Goal: Information Seeking & Learning: Find specific fact

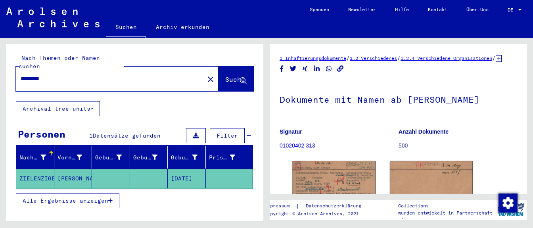
drag, startPoint x: 65, startPoint y: 72, endPoint x: 0, endPoint y: 72, distance: 65.1
click at [21, 75] on input "*********" at bounding box center [110, 79] width 179 height 8
click at [46, 75] on input "******" at bounding box center [110, 79] width 179 height 8
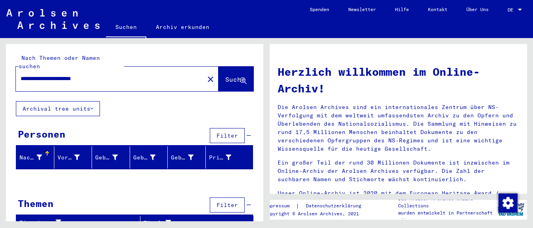
drag, startPoint x: 66, startPoint y: 71, endPoint x: 0, endPoint y: 72, distance: 66.3
click at [21, 75] on input "**********" at bounding box center [108, 79] width 174 height 8
type input "**********"
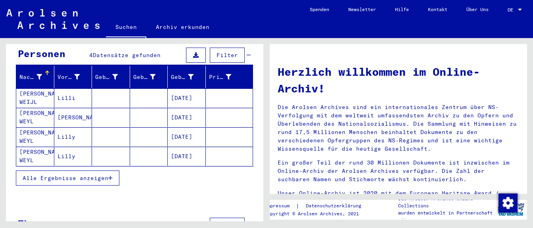
scroll to position [83, 0]
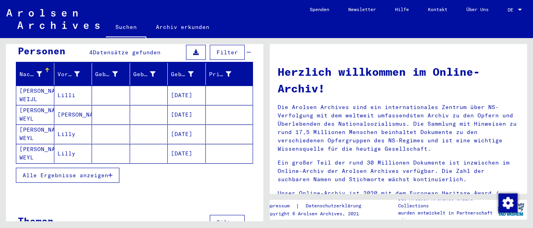
click at [81, 172] on span "Alle Ergebnisse anzeigen" at bounding box center [66, 175] width 86 height 7
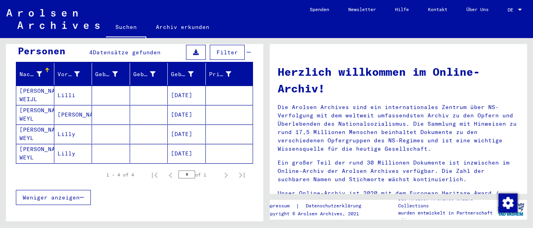
click at [196, 86] on mat-cell "[DATE]" at bounding box center [187, 95] width 38 height 19
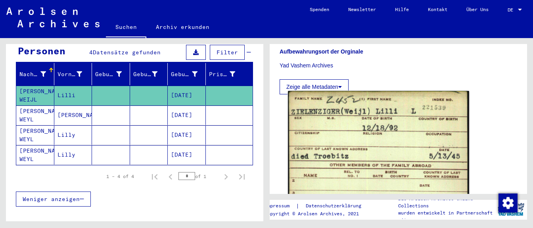
scroll to position [430, 0]
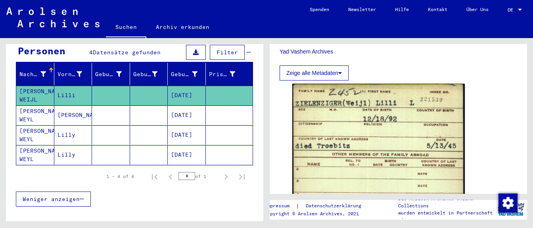
click at [185, 106] on mat-cell "[DATE]" at bounding box center [187, 115] width 38 height 19
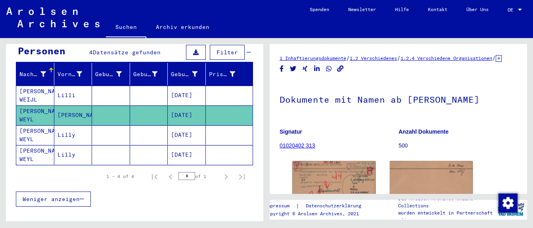
scroll to position [69, 0]
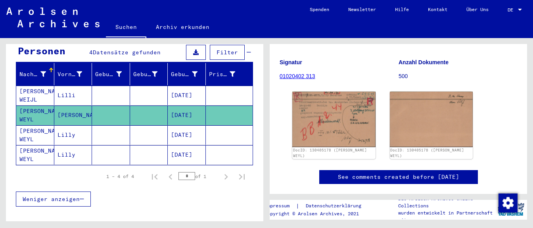
click at [186, 130] on mat-cell "[DATE]" at bounding box center [187, 134] width 38 height 19
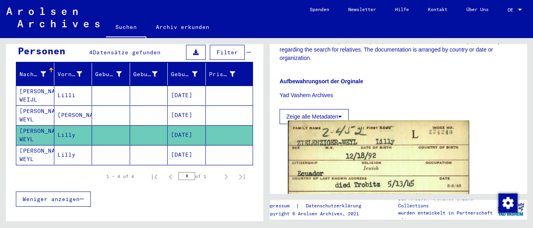
scroll to position [403, 0]
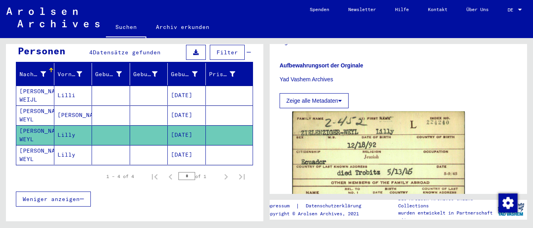
click at [191, 146] on mat-cell "[DATE]" at bounding box center [187, 154] width 38 height 19
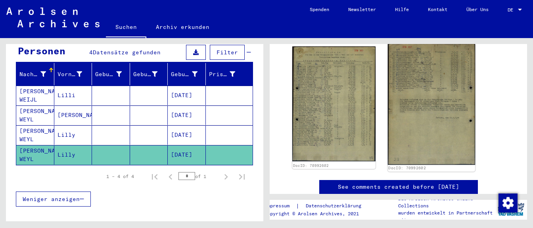
scroll to position [167, 0]
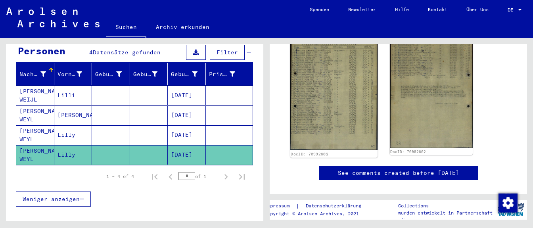
click at [330, 109] on img at bounding box center [333, 90] width 87 height 121
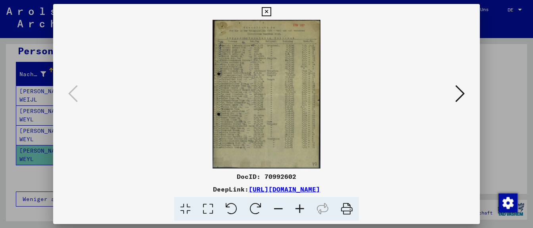
click at [298, 209] on icon at bounding box center [299, 209] width 21 height 24
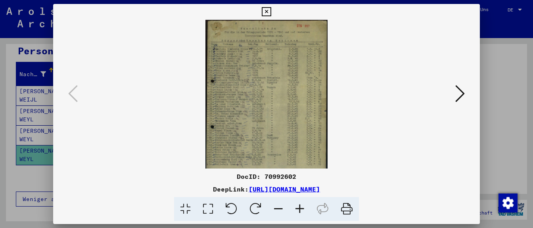
click at [298, 209] on icon at bounding box center [299, 209] width 21 height 24
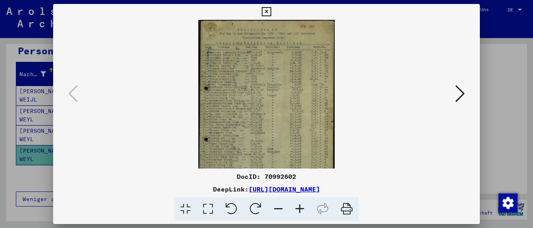
click at [298, 209] on icon at bounding box center [299, 209] width 21 height 24
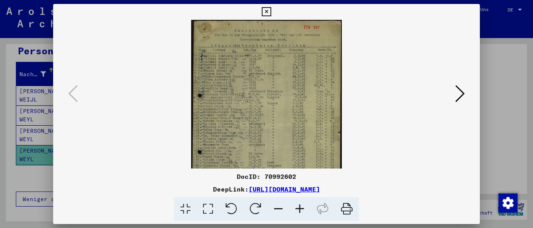
click at [298, 209] on icon at bounding box center [299, 209] width 21 height 24
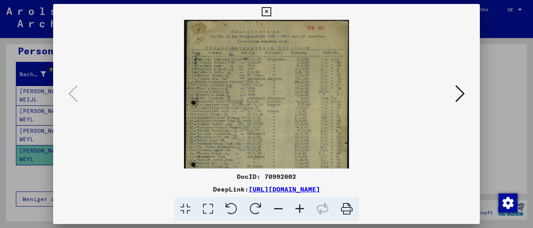
click at [298, 209] on icon at bounding box center [299, 209] width 21 height 24
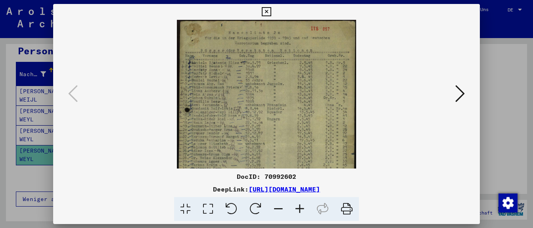
click at [298, 209] on icon at bounding box center [299, 209] width 21 height 24
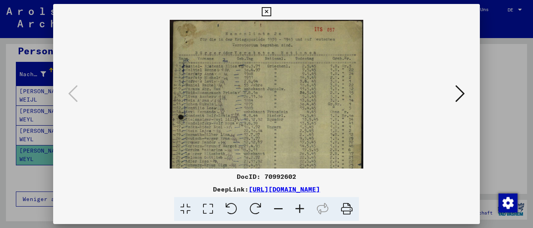
click at [298, 209] on icon at bounding box center [299, 209] width 21 height 24
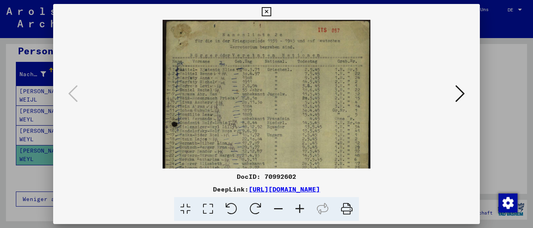
click at [298, 209] on icon at bounding box center [299, 209] width 21 height 24
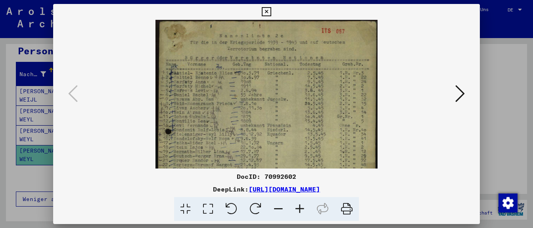
click at [298, 209] on icon at bounding box center [299, 209] width 21 height 24
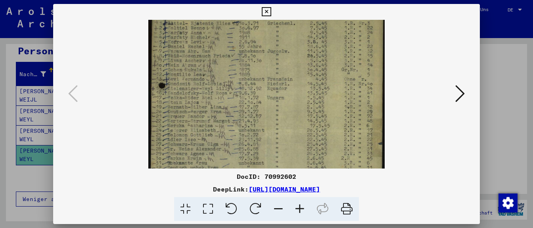
drag, startPoint x: 256, startPoint y: 136, endPoint x: 238, endPoint y: 77, distance: 61.9
click at [238, 77] on img at bounding box center [266, 130] width 236 height 327
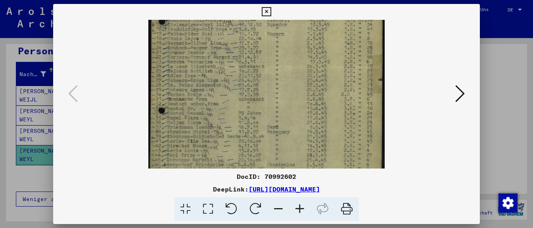
drag, startPoint x: 263, startPoint y: 142, endPoint x: 259, endPoint y: 77, distance: 64.7
click at [259, 77] on img at bounding box center [266, 66] width 236 height 327
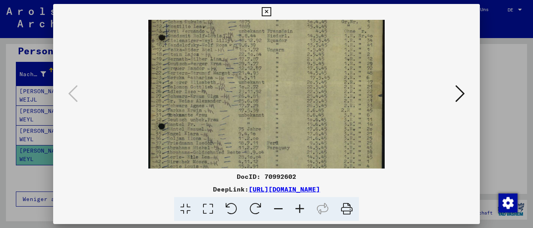
drag, startPoint x: 267, startPoint y: 119, endPoint x: 290, endPoint y: 150, distance: 39.4
click at [290, 150] on img at bounding box center [266, 82] width 236 height 327
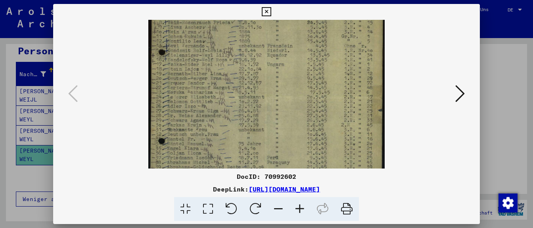
click at [271, 14] on icon at bounding box center [266, 12] width 9 height 10
